Goal: Task Accomplishment & Management: Manage account settings

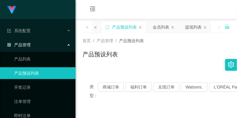
scroll to position [131, 0]
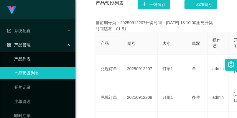
click at [41, 59] on link "产品列表" at bounding box center [42, 59] width 57 height 12
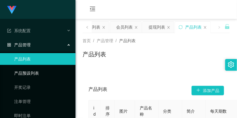
click at [34, 71] on link "产品预设列表" at bounding box center [42, 73] width 57 height 12
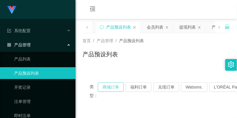
click at [108, 90] on button "商城订单" at bounding box center [111, 86] width 26 height 9
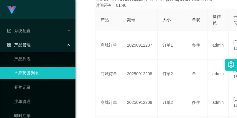
scroll to position [164, 0]
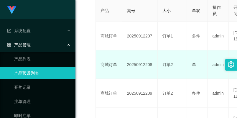
drag, startPoint x: 125, startPoint y: 63, endPoint x: 152, endPoint y: 65, distance: 26.9
click at [152, 65] on td "20250912208" at bounding box center [140, 64] width 35 height 29
copy td "20250912208"
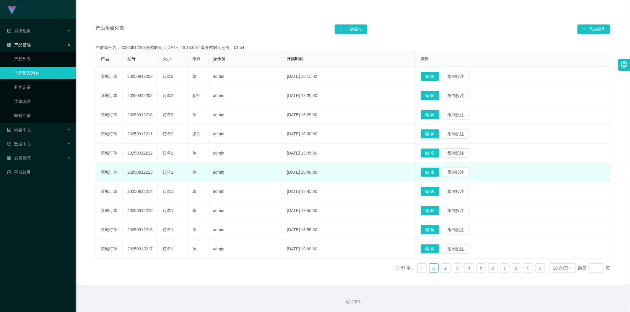
scroll to position [98, 0]
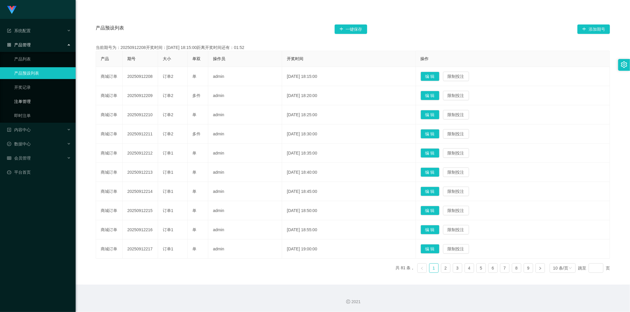
click at [54, 102] on link "注单管理" at bounding box center [42, 102] width 57 height 12
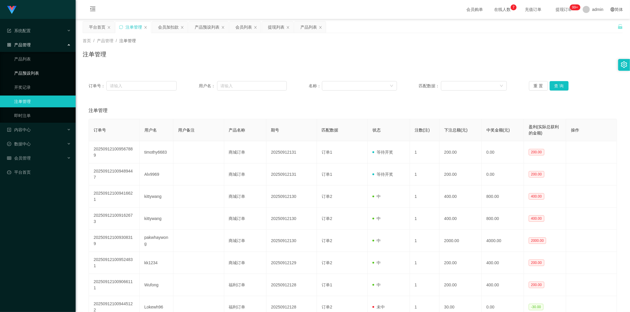
click at [54, 79] on link "产品预设列表" at bounding box center [42, 73] width 57 height 12
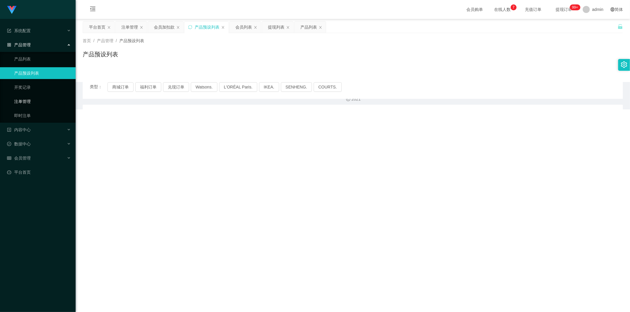
click at [33, 105] on link "注单管理" at bounding box center [42, 102] width 57 height 12
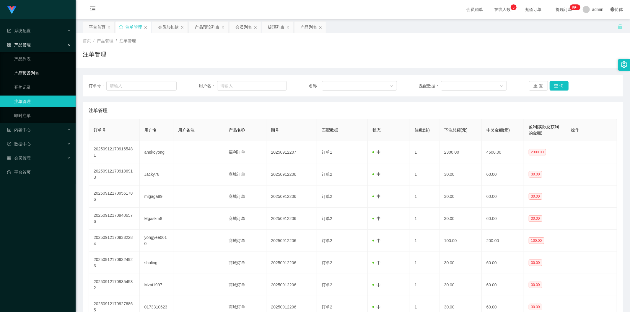
drag, startPoint x: 45, startPoint y: 70, endPoint x: 43, endPoint y: 73, distance: 3.6
click at [45, 70] on link "产品预设列表" at bounding box center [42, 73] width 57 height 12
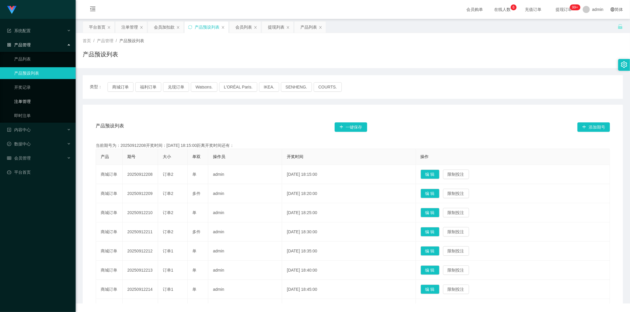
click at [34, 106] on link "注单管理" at bounding box center [42, 102] width 57 height 12
